Goal: Task Accomplishment & Management: Use online tool/utility

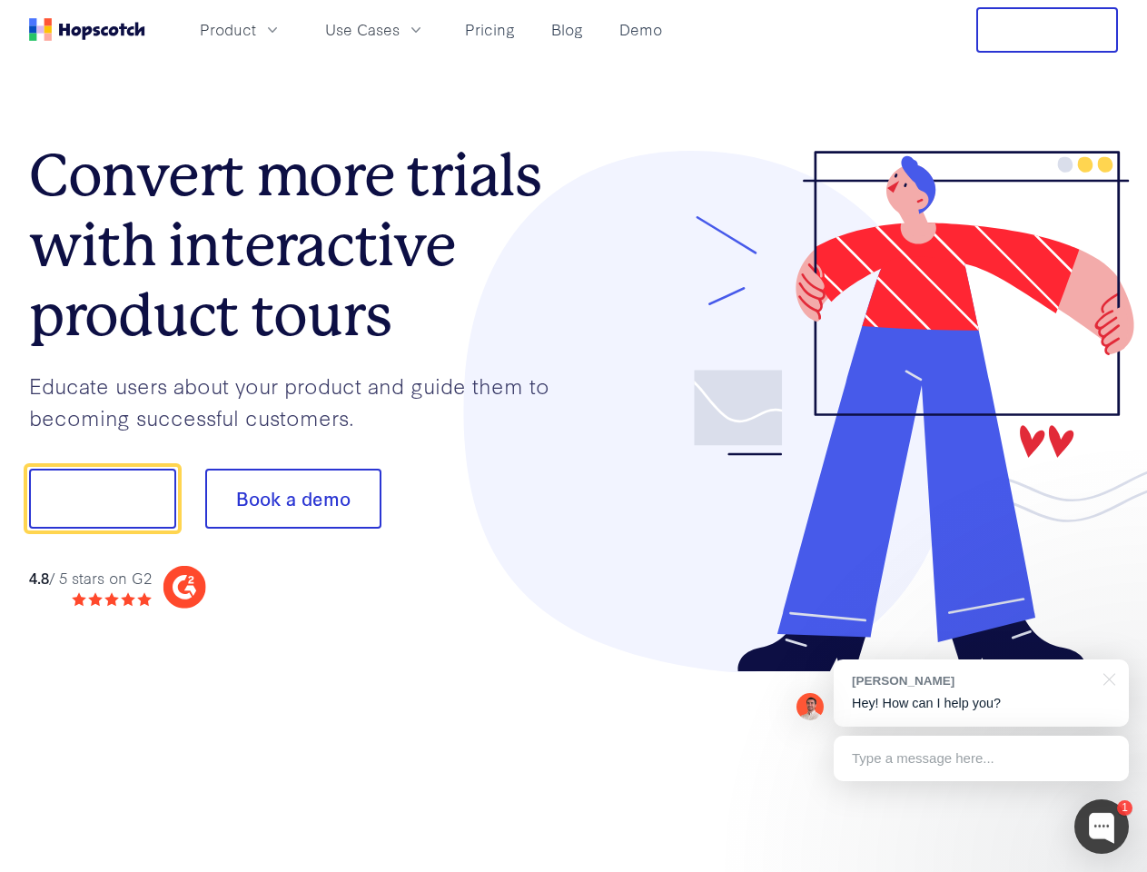
click at [574, 436] on div at bounding box center [846, 412] width 545 height 522
click at [256, 29] on span "Product" at bounding box center [228, 29] width 56 height 23
click at [399, 29] on span "Use Cases" at bounding box center [362, 29] width 74 height 23
click at [1047, 30] on button "Free Trial" at bounding box center [1047, 29] width 142 height 45
click at [102, 498] on button "Show me!" at bounding box center [102, 498] width 147 height 60
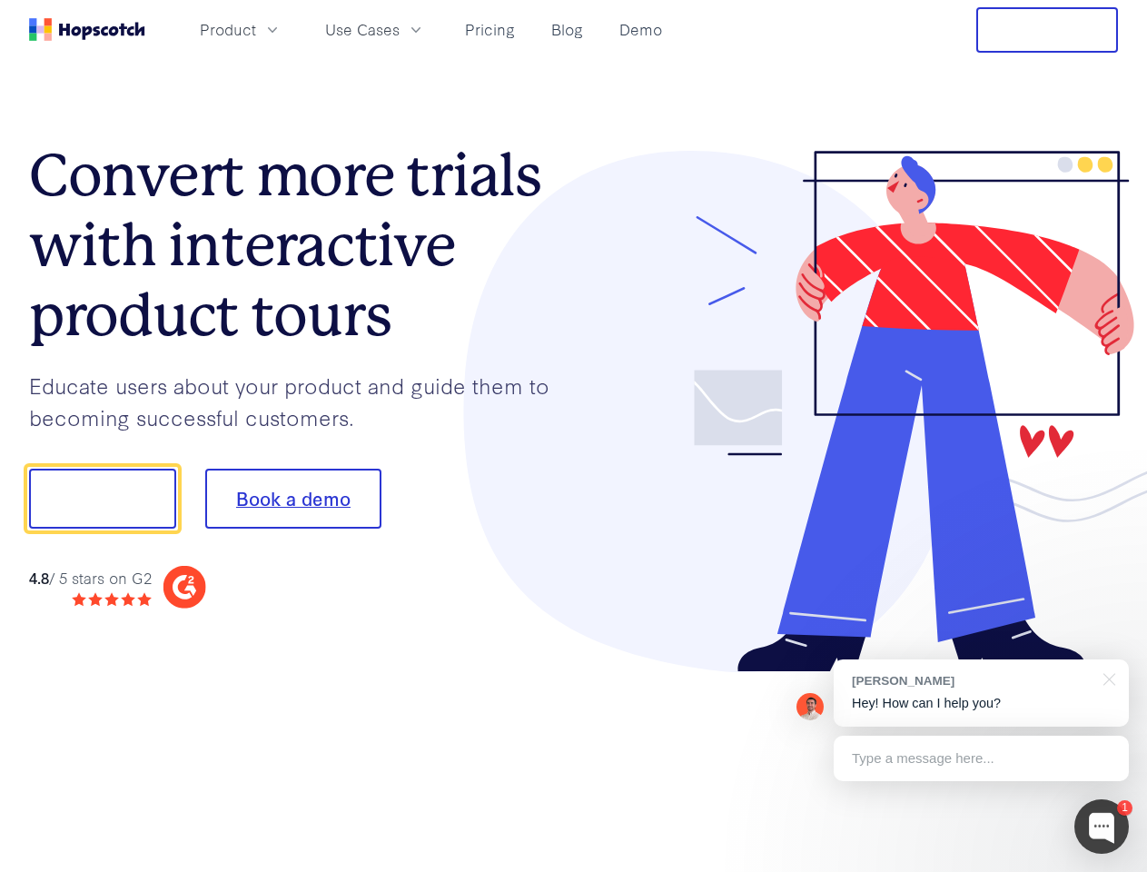
click at [292, 498] on button "Book a demo" at bounding box center [293, 498] width 176 height 60
click at [1101, 826] on div at bounding box center [1101, 826] width 54 height 54
click at [980, 693] on div "[PERSON_NAME] Hey! How can I help you?" at bounding box center [980, 692] width 295 height 67
click at [1106, 677] on div at bounding box center [958, 496] width 340 height 606
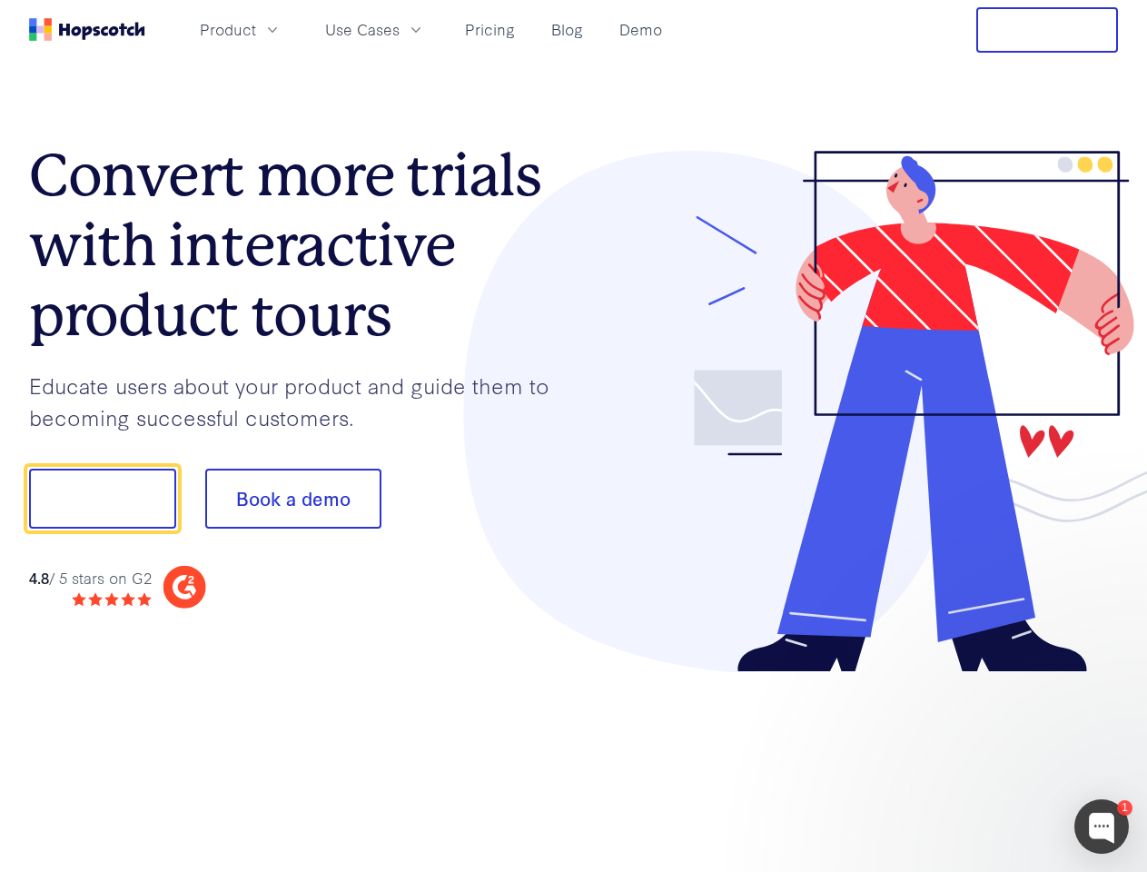
click at [980, 758] on div at bounding box center [958, 618] width 340 height 362
